Goal: Register for event/course

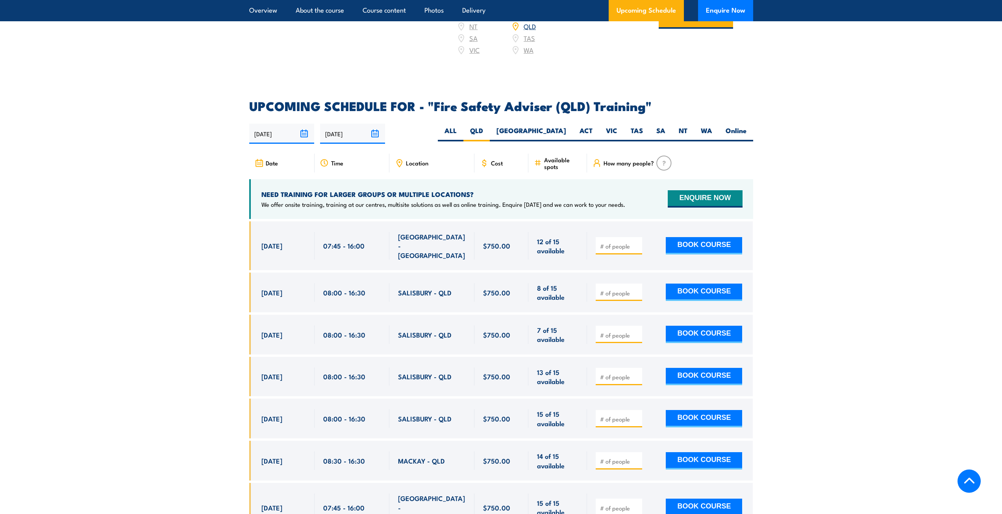
scroll to position [1171, 0]
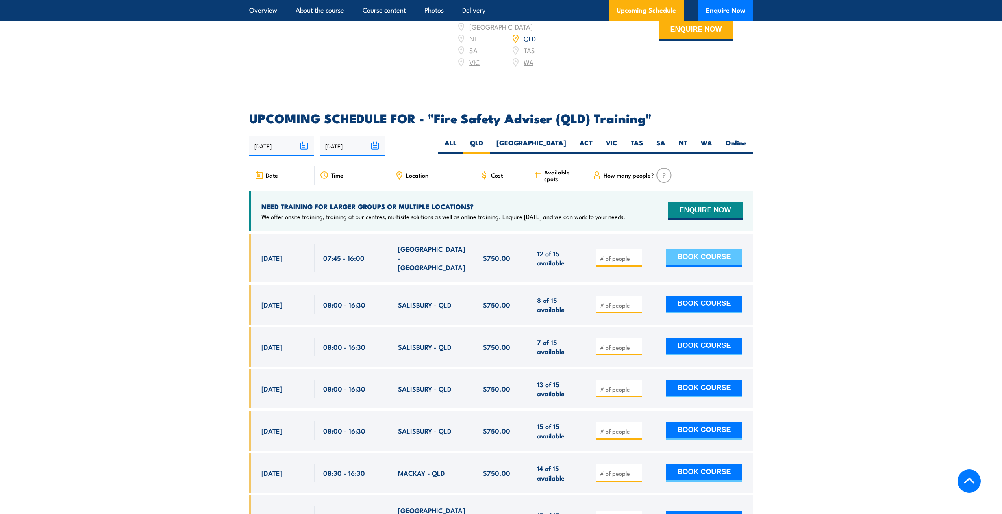
click at [709, 257] on button "BOOK COURSE" at bounding box center [704, 257] width 76 height 17
type input "1"
click at [638, 257] on input "1" at bounding box center [619, 258] width 39 height 8
click at [680, 258] on button "BOOK COURSE" at bounding box center [704, 257] width 76 height 17
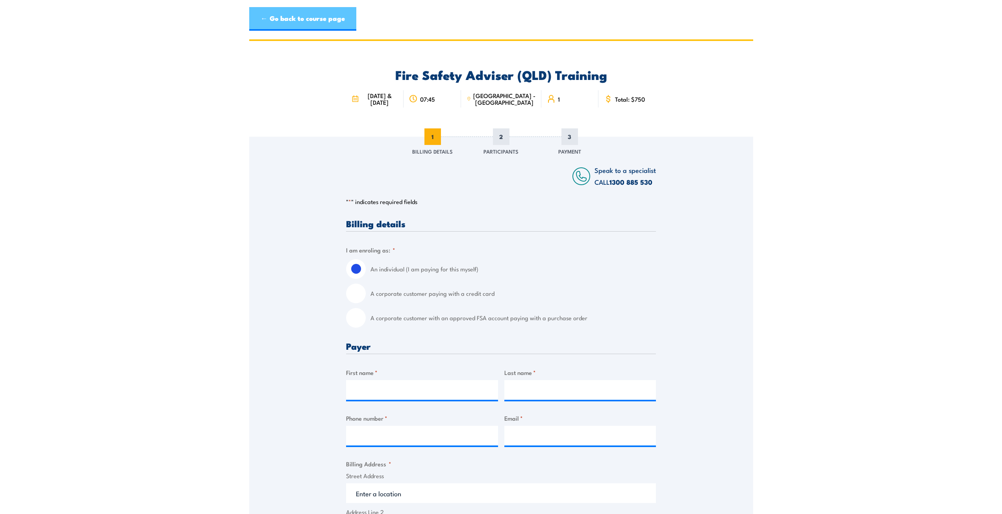
click at [288, 17] on link "← Go back to course page" at bounding box center [302, 19] width 107 height 24
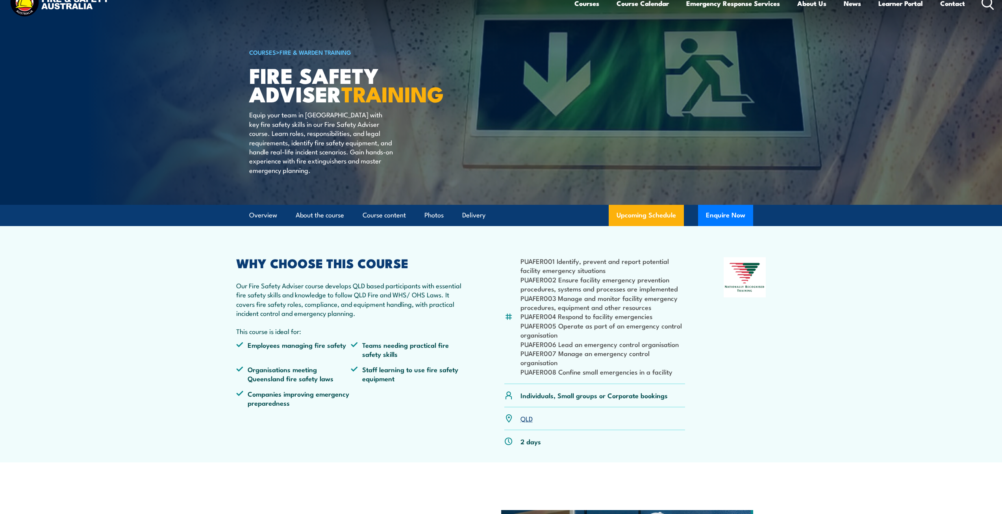
scroll to position [39, 0]
